Goal: Information Seeking & Learning: Learn about a topic

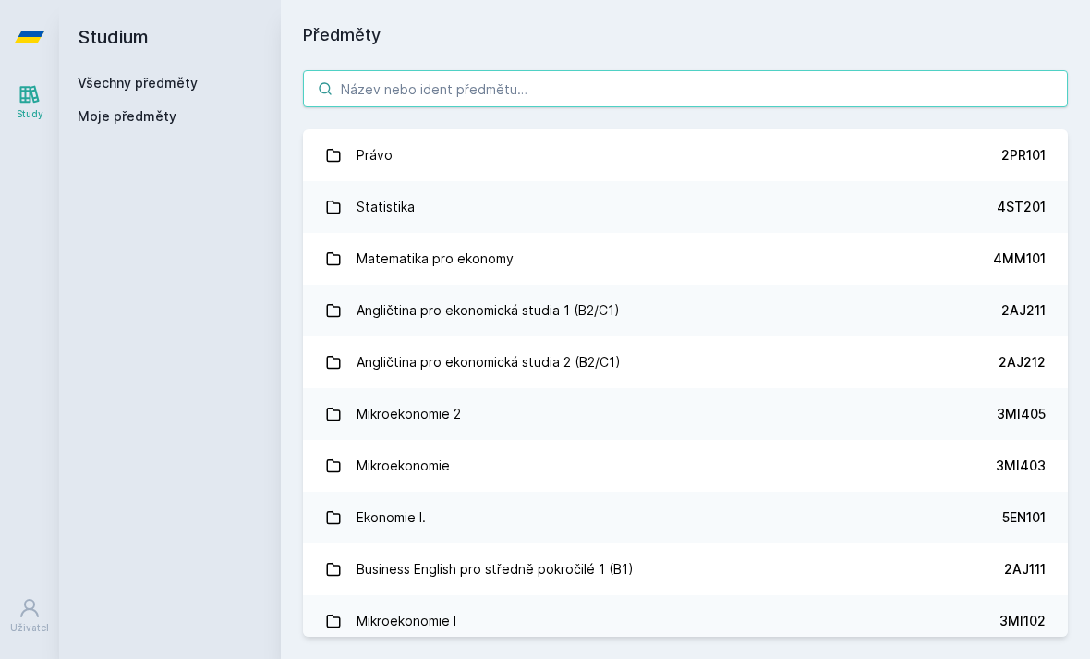
click at [384, 81] on input "search" at bounding box center [685, 88] width 765 height 37
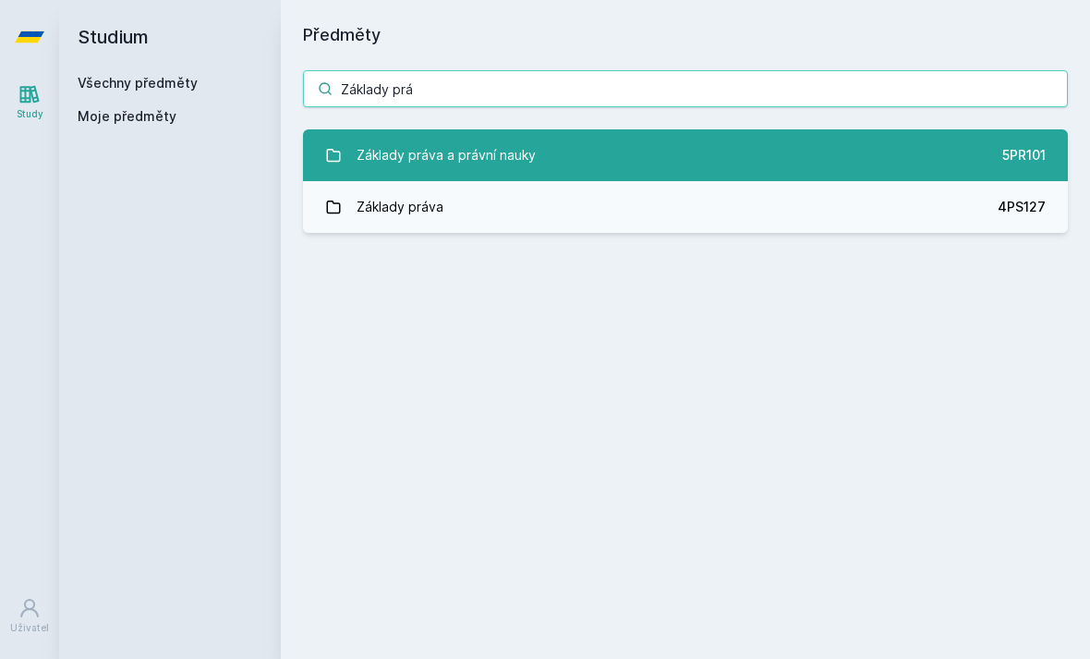
type input "Základy prá"
click at [397, 154] on div "Základy práva a právní nauky" at bounding box center [446, 155] width 179 height 37
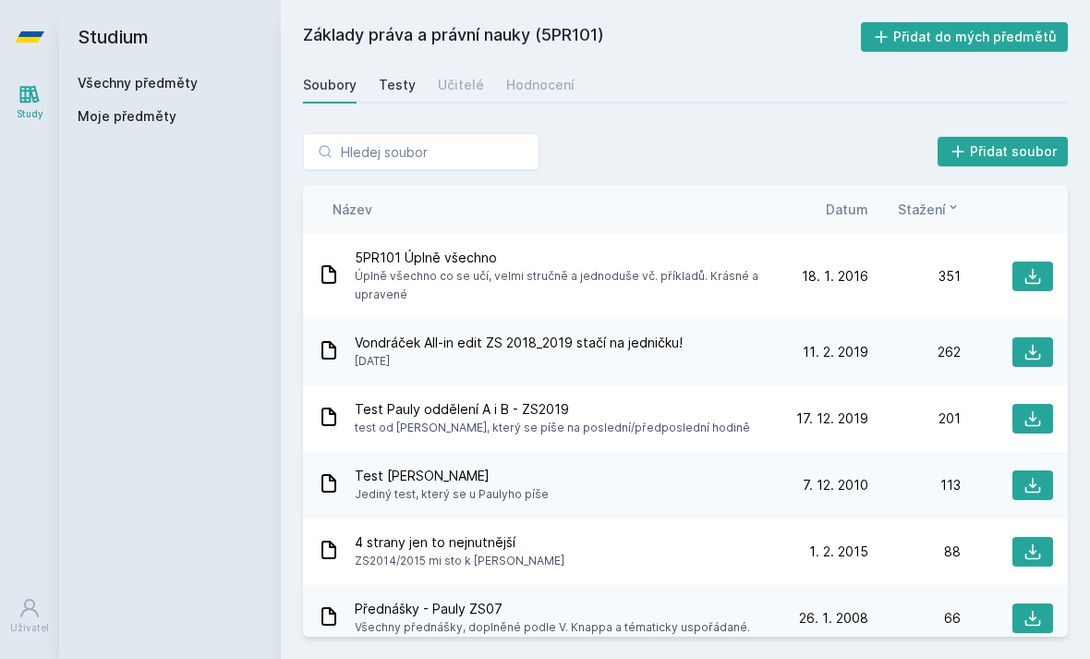
click at [405, 91] on div "Testy" at bounding box center [397, 85] width 37 height 18
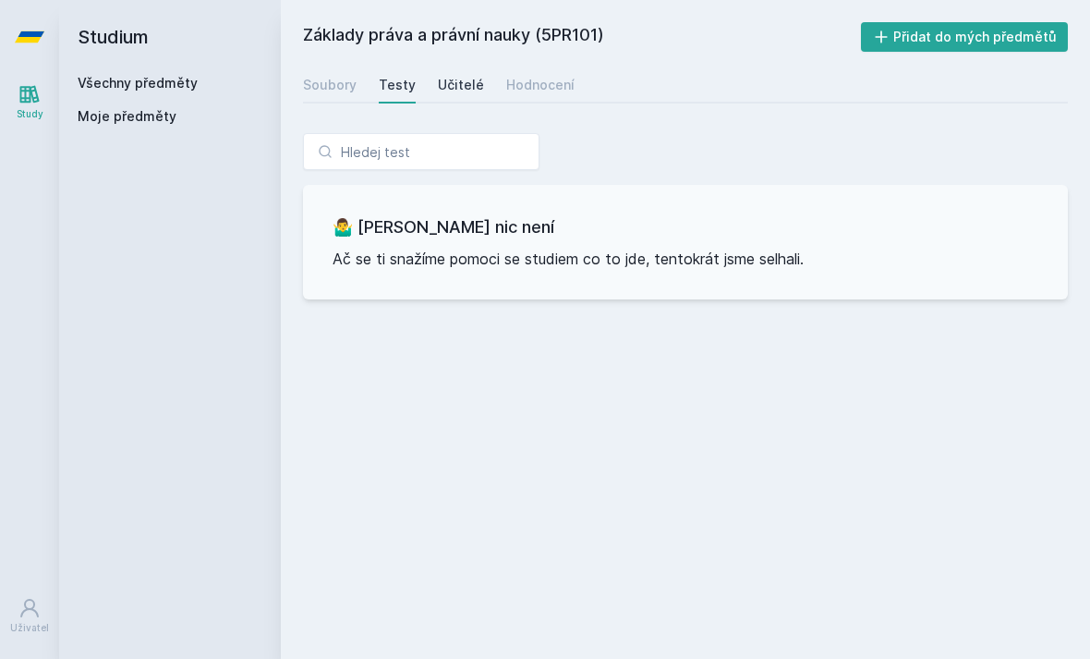
click at [460, 99] on link "Učitelé" at bounding box center [461, 85] width 46 height 37
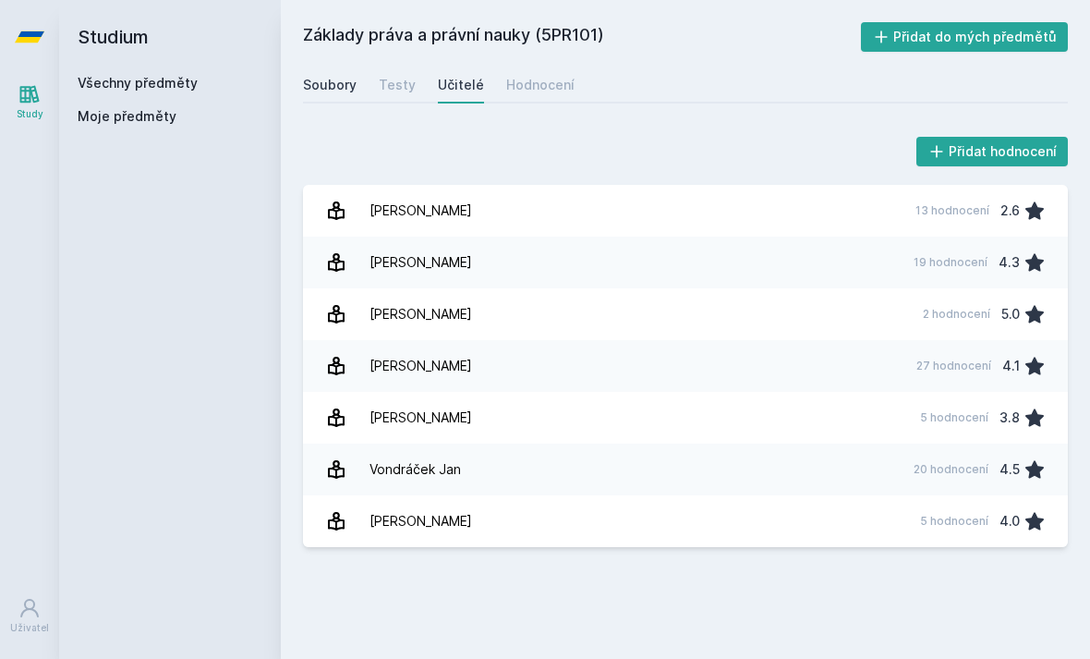
click at [330, 89] on div "Soubory" at bounding box center [330, 85] width 54 height 18
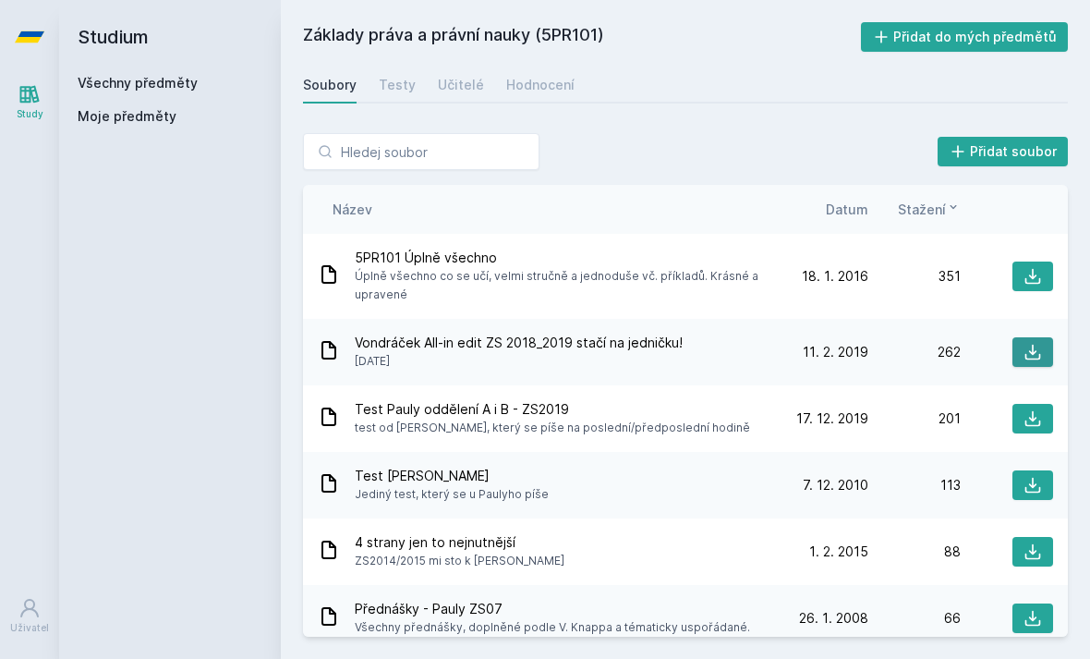
click at [1035, 349] on icon at bounding box center [1033, 352] width 18 height 18
click at [1034, 278] on icon at bounding box center [1034, 277] width 16 height 16
